Goal: Information Seeking & Learning: Check status

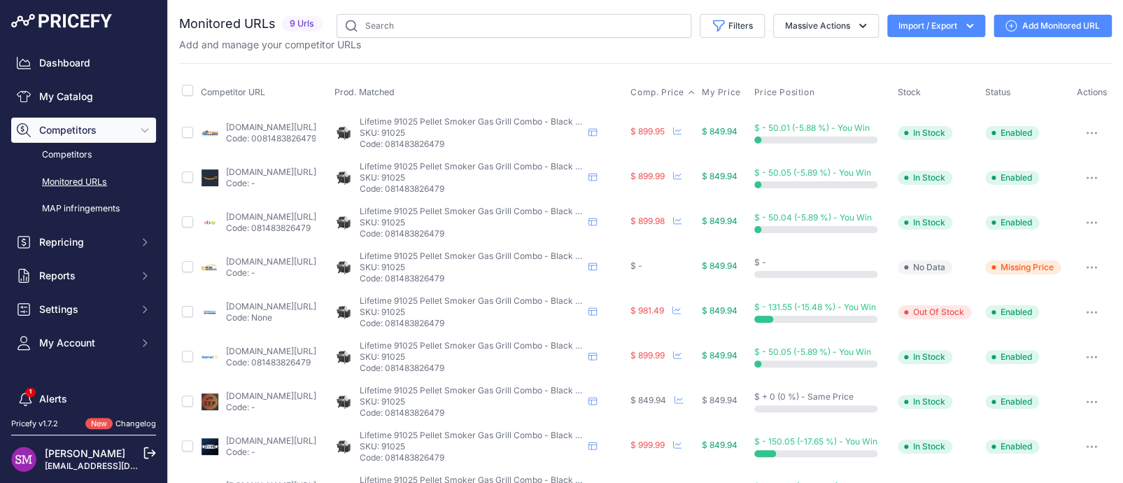
click at [676, 94] on span "Comp. Price" at bounding box center [658, 92] width 54 height 11
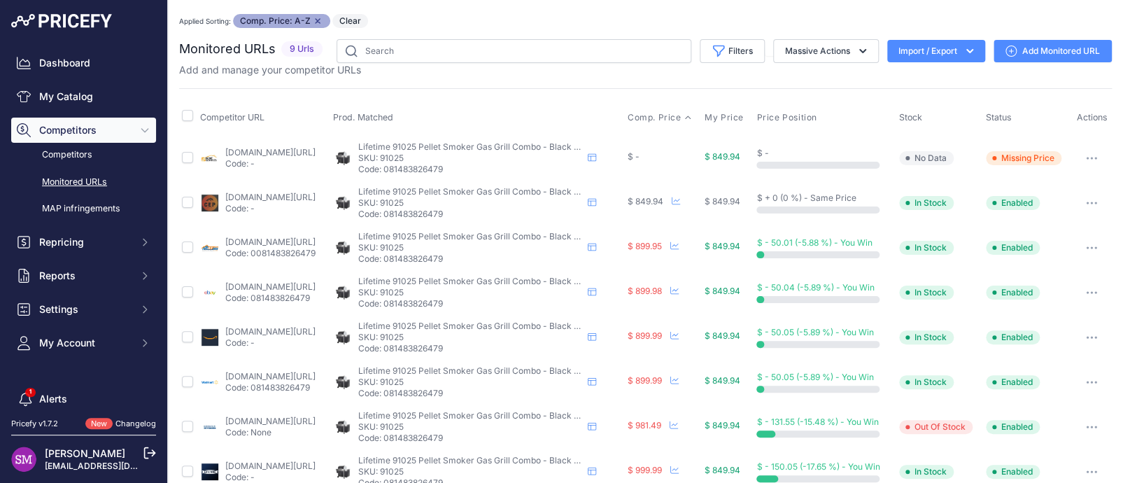
click at [237, 148] on link "homedepot.com/p/lifetime-4-burner-gas-grill-and-pellet-smoker-combo-in-black-91…" at bounding box center [270, 152] width 90 height 10
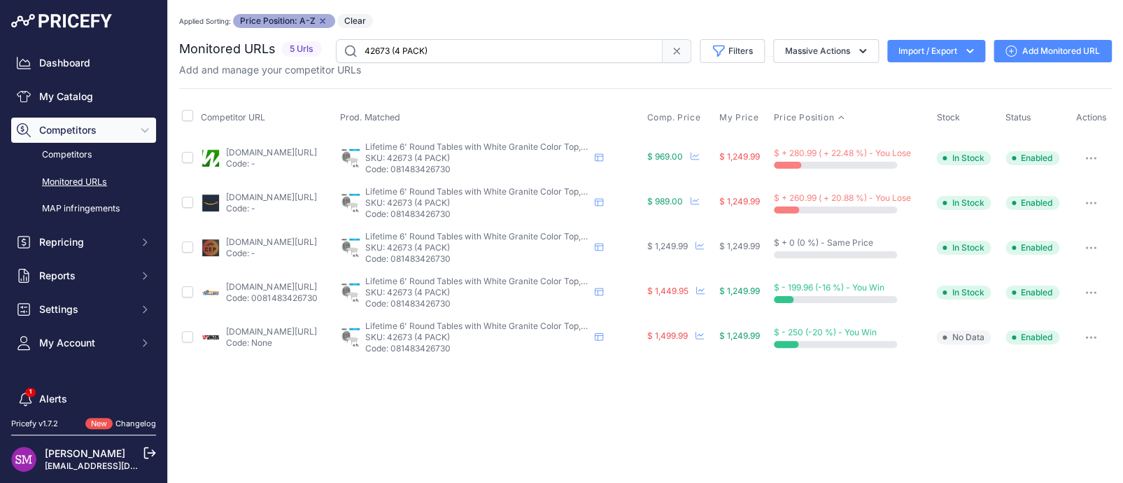
click at [597, 91] on div "Competitor URL Prod. Matched Comp. Price My Price" at bounding box center [645, 224] width 933 height 272
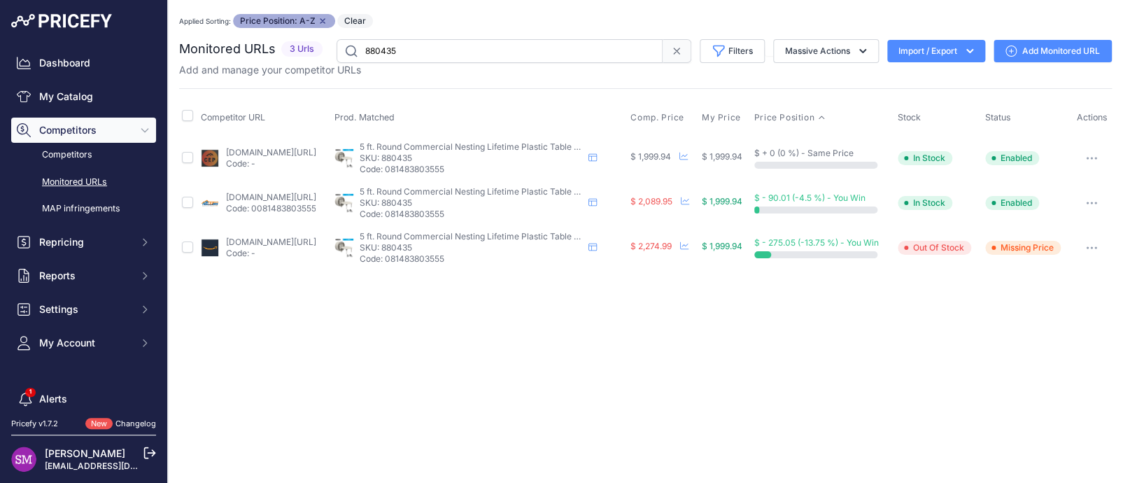
drag, startPoint x: 467, startPoint y: 153, endPoint x: 430, endPoint y: 153, distance: 36.4
click at [430, 153] on p "SKU: 880435" at bounding box center [471, 158] width 224 height 11
copy p "880435"
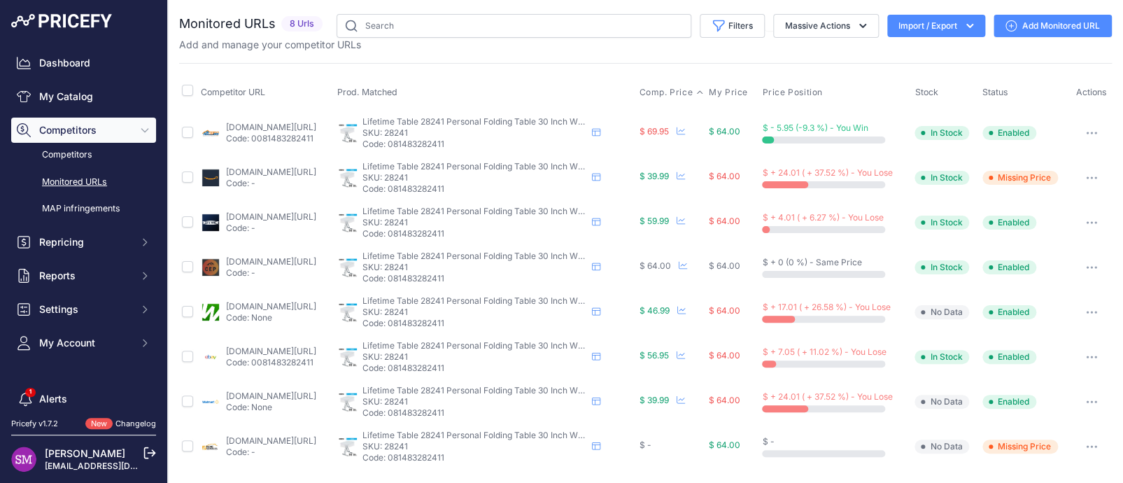
click at [693, 92] on span "Comp. Price" at bounding box center [666, 92] width 54 height 11
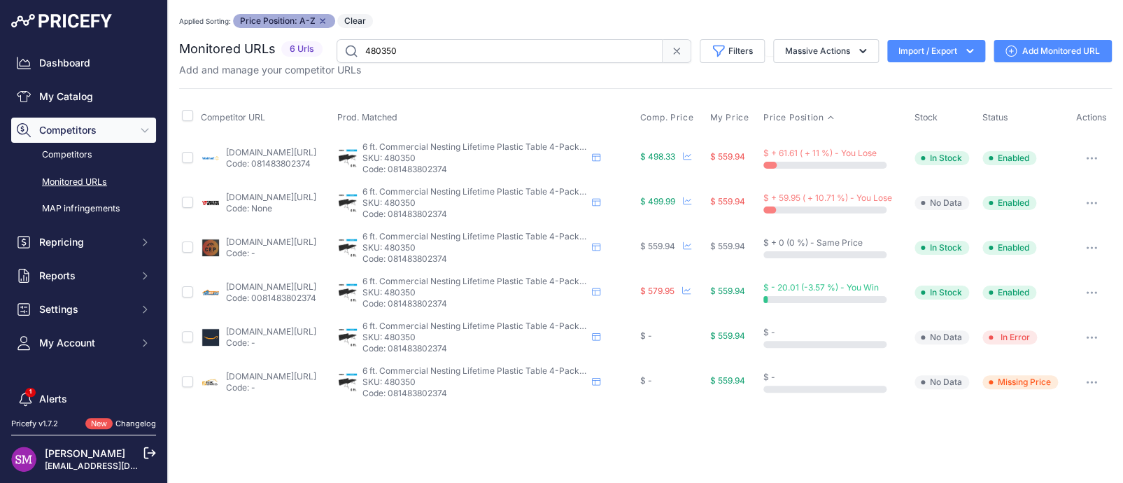
click at [267, 330] on link "[DOMAIN_NAME][URL]" at bounding box center [271, 331] width 90 height 10
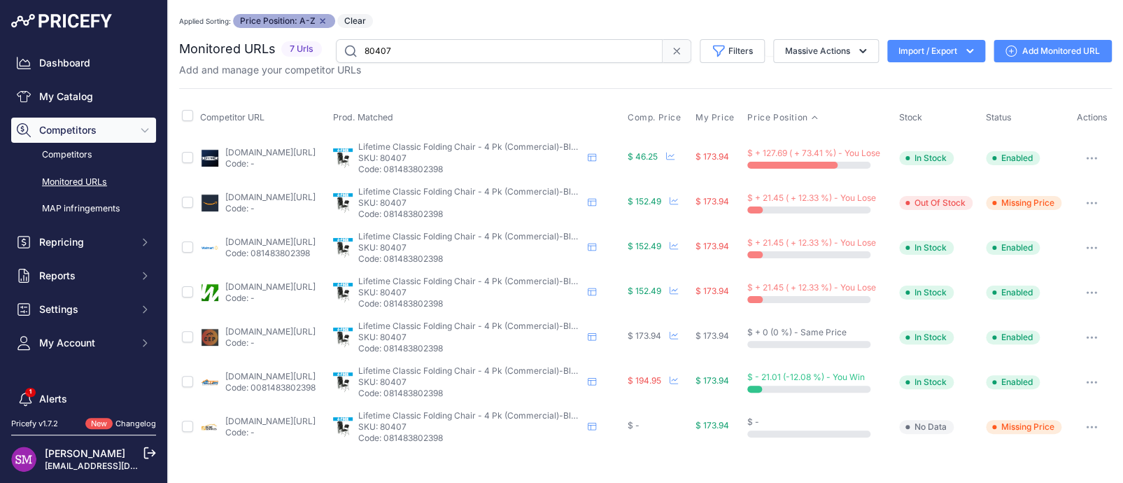
click at [543, 70] on div "Add and manage your competitor URLs" at bounding box center [645, 70] width 933 height 14
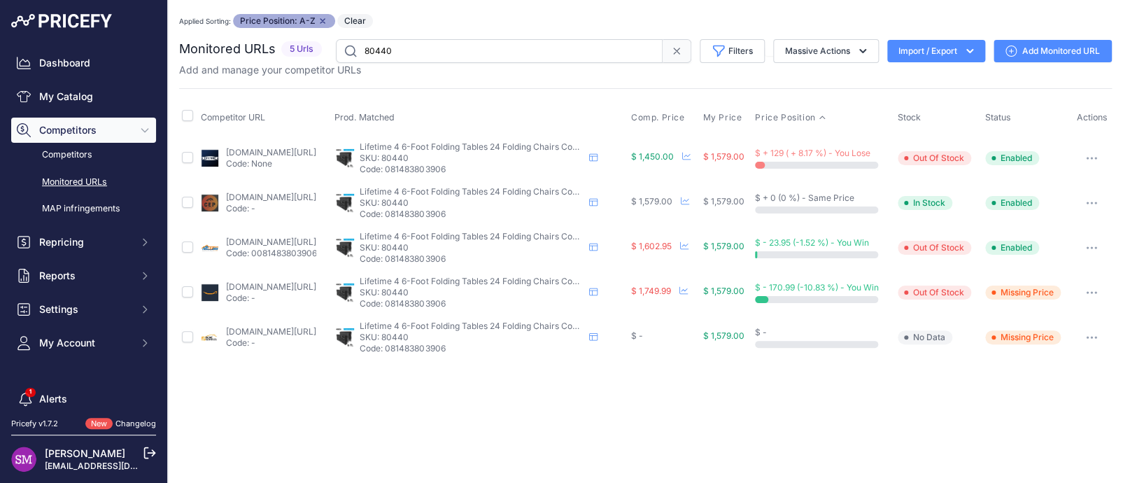
click at [463, 89] on div "Competitor URL Prod. Matched Comp. Price My Price" at bounding box center [645, 224] width 933 height 272
click at [434, 20] on div "Applied Sorting: Price Position: A-Z Remove sort option Clear" at bounding box center [645, 21] width 933 height 14
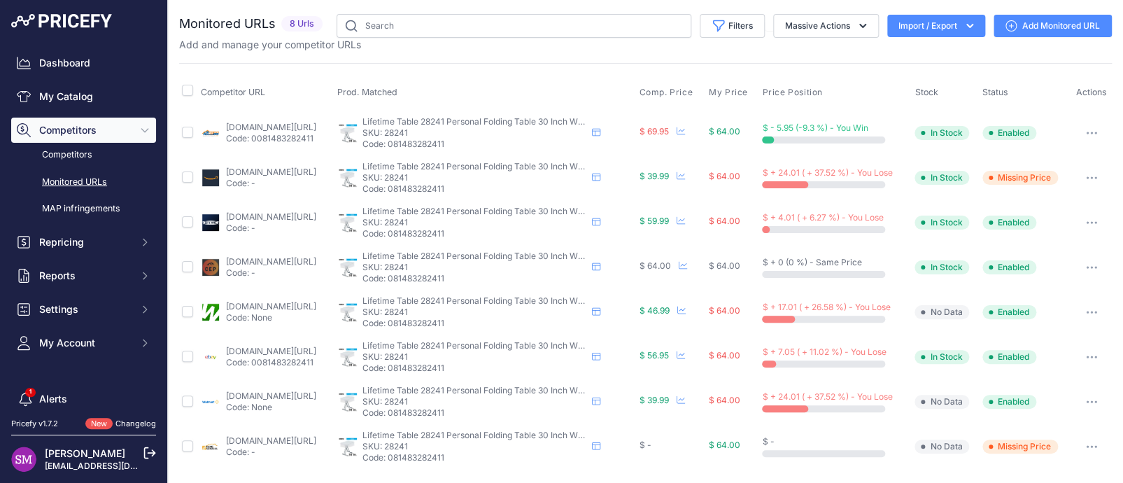
click at [690, 98] on th "Comp. Price" at bounding box center [671, 92] width 70 height 35
click at [689, 93] on span "Comp. Price" at bounding box center [666, 92] width 54 height 11
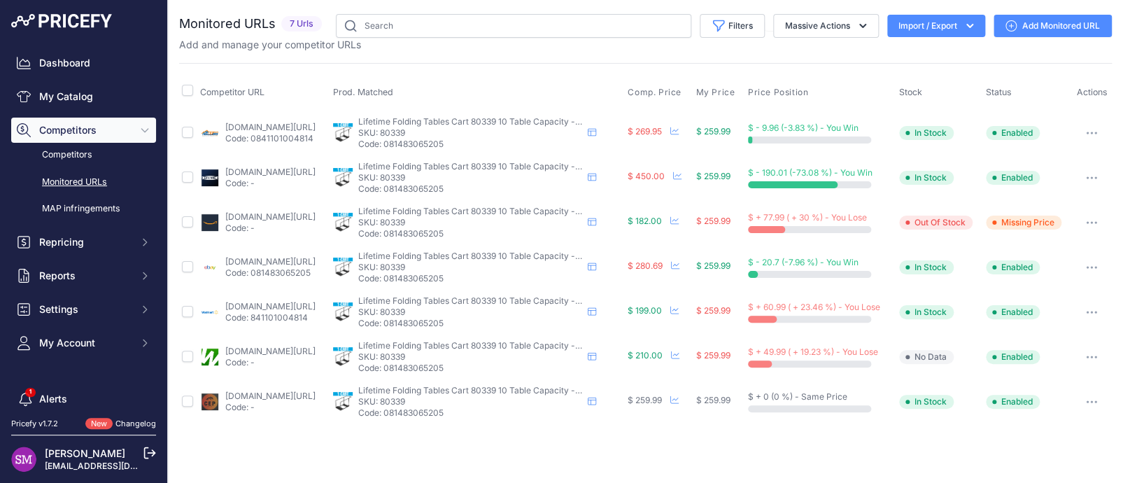
click at [519, 48] on div "Add and manage your competitor URLs" at bounding box center [645, 45] width 933 height 14
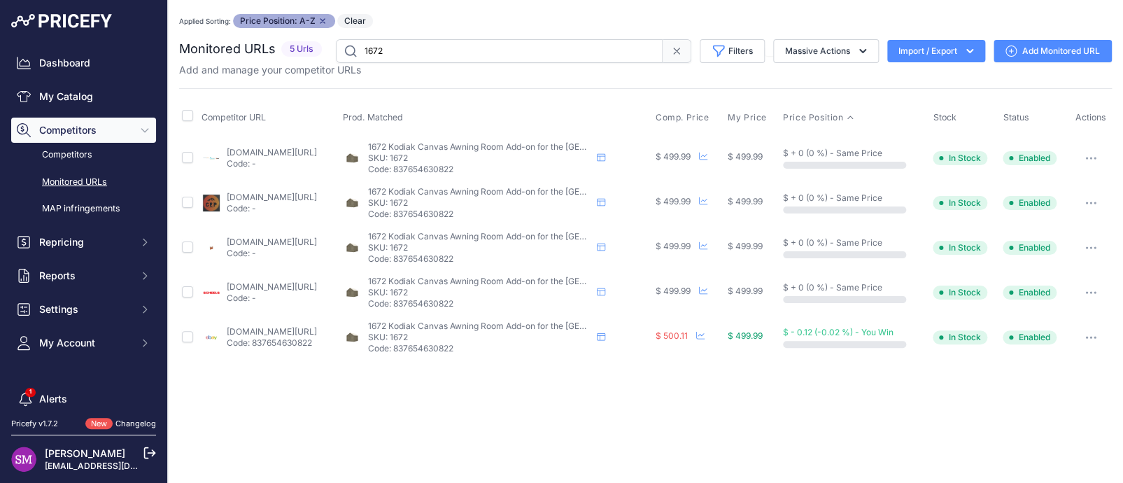
click at [249, 332] on link "ebay.com/itm/186290452624?prirule_jdsnikfkfjsd=9996" at bounding box center [272, 331] width 90 height 10
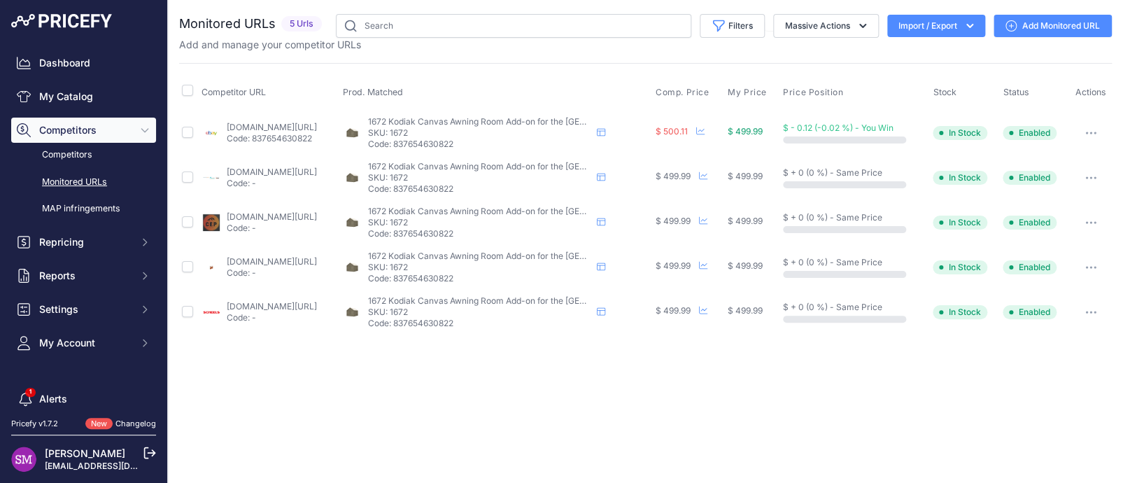
click at [1092, 132] on icon "button" at bounding box center [1091, 133] width 11 height 3
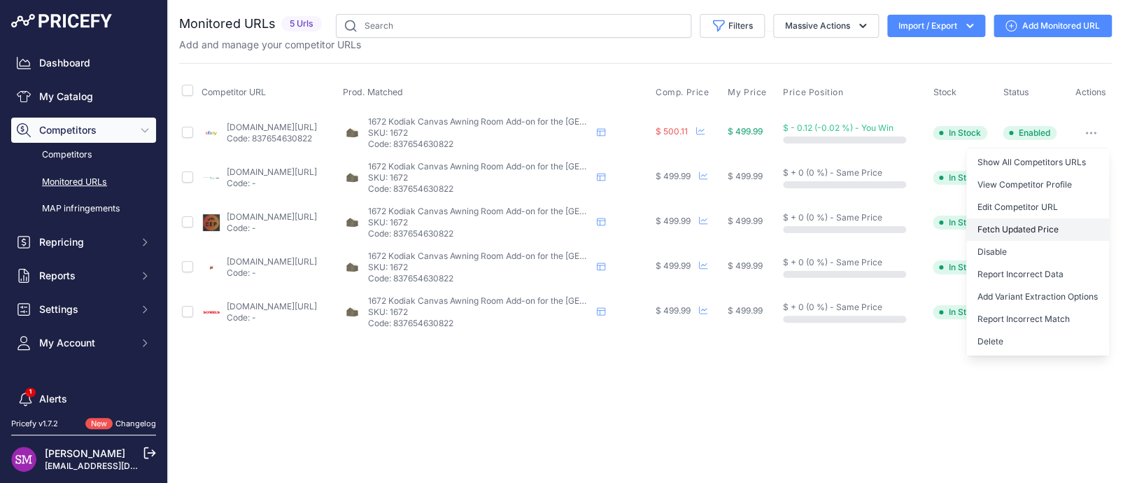
click at [1015, 226] on button "Fetch Updated Price" at bounding box center [1038, 229] width 143 height 22
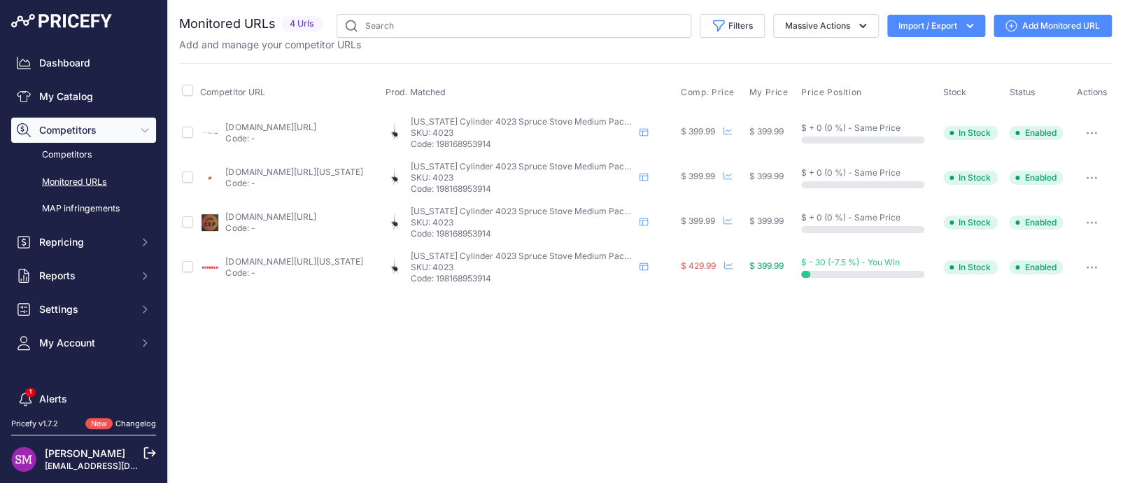
click at [607, 54] on div "Monitored URLs 4 Urls" at bounding box center [645, 152] width 933 height 276
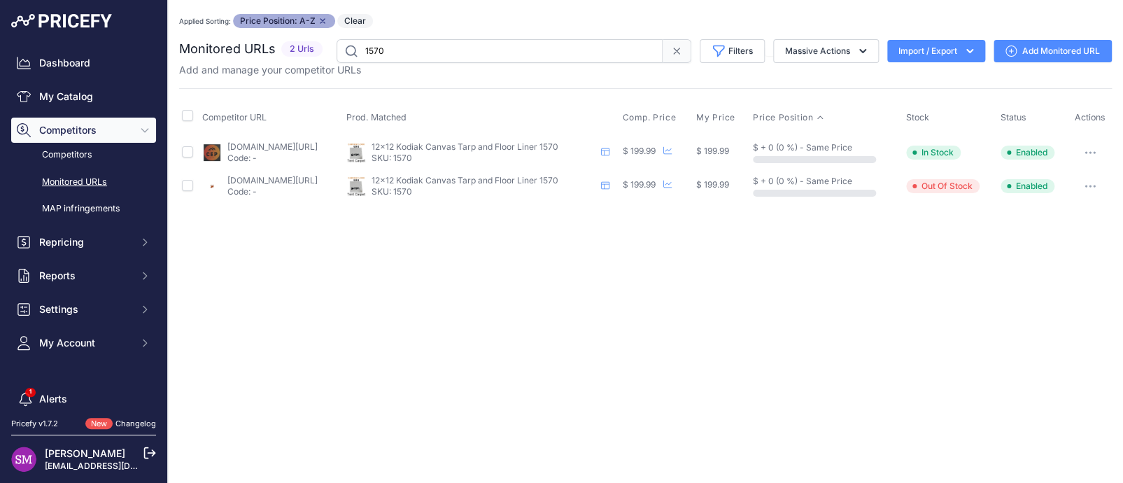
drag, startPoint x: 471, startPoint y: 159, endPoint x: 447, endPoint y: 159, distance: 24.5
click at [447, 159] on p "SKU: 1570" at bounding box center [484, 158] width 224 height 11
copy p "1570"
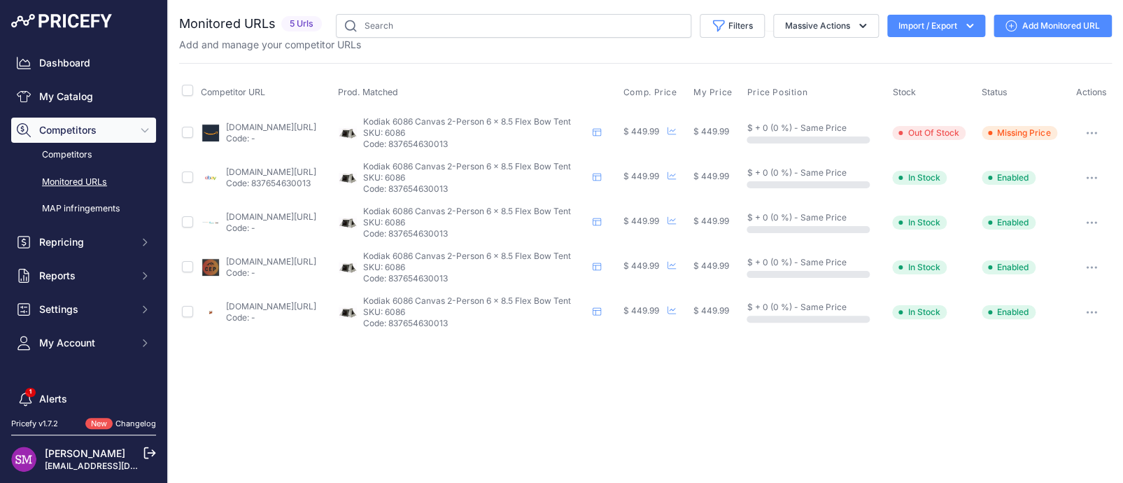
click at [265, 127] on link "[DOMAIN_NAME][URL]" at bounding box center [271, 127] width 90 height 10
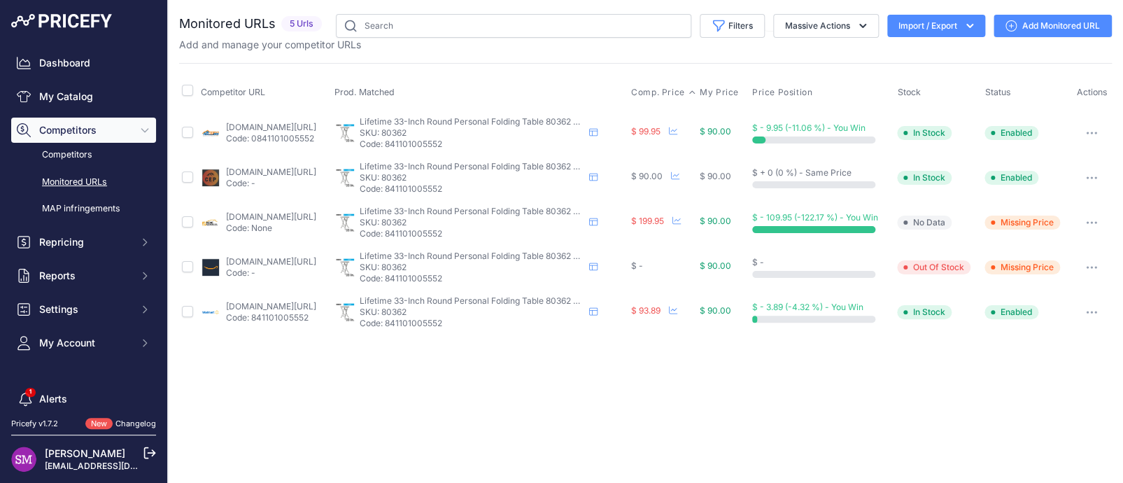
click at [685, 87] on span "Comp. Price" at bounding box center [658, 92] width 54 height 11
